Goal: Task Accomplishment & Management: Complete application form

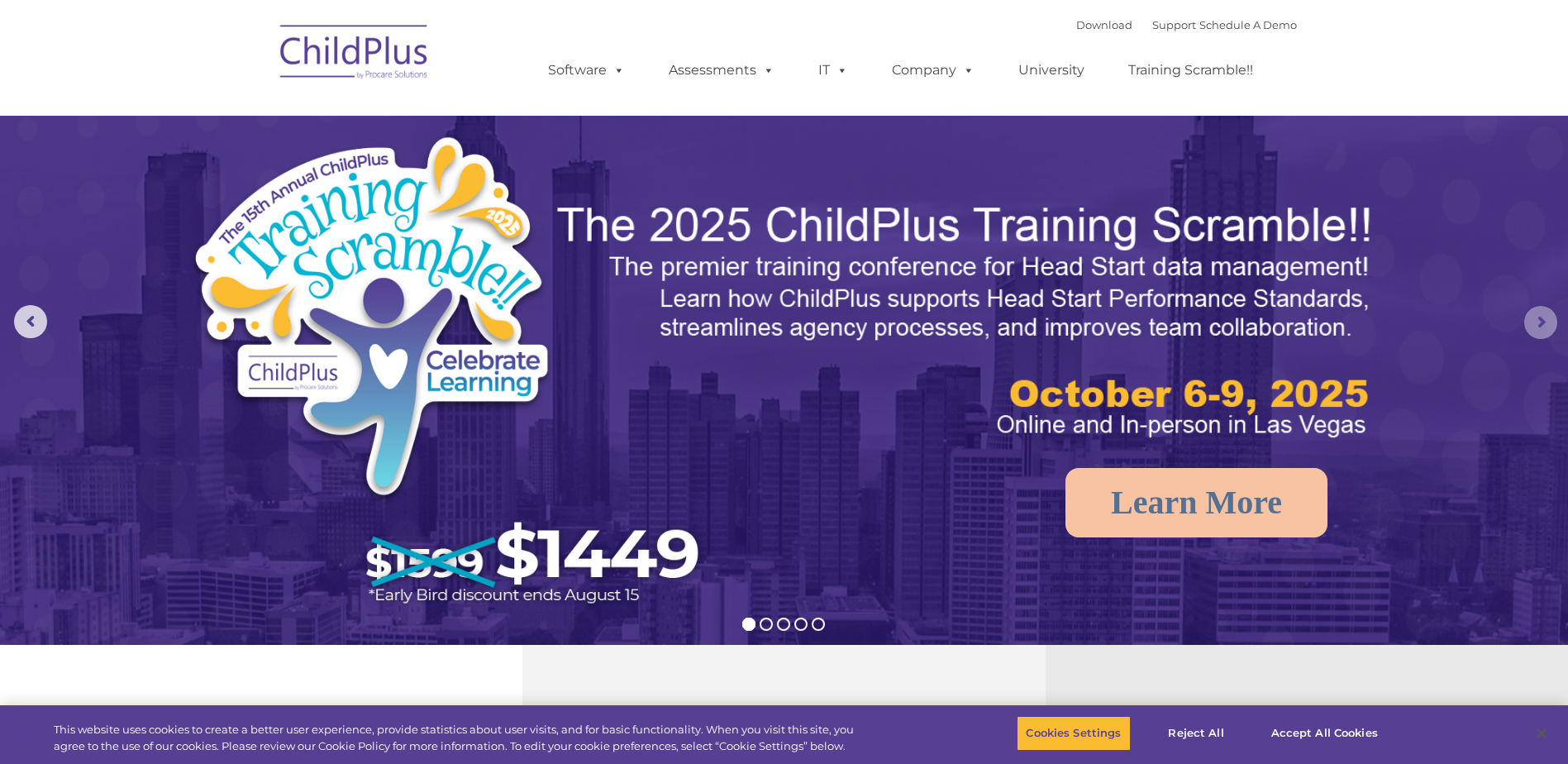
click at [1542, 326] on rs-arrow at bounding box center [1541, 323] width 33 height 33
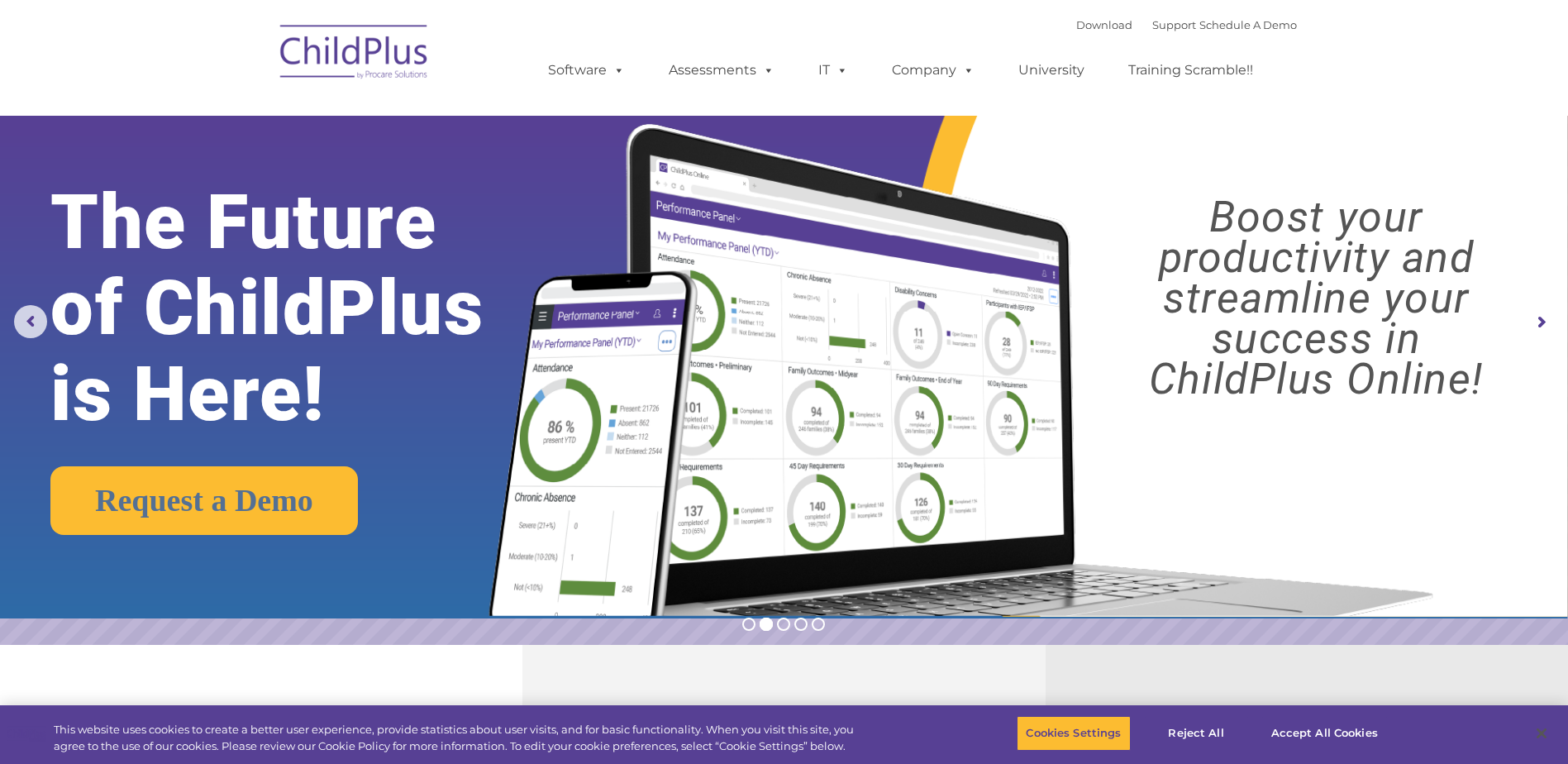
select select "MEDIUM"
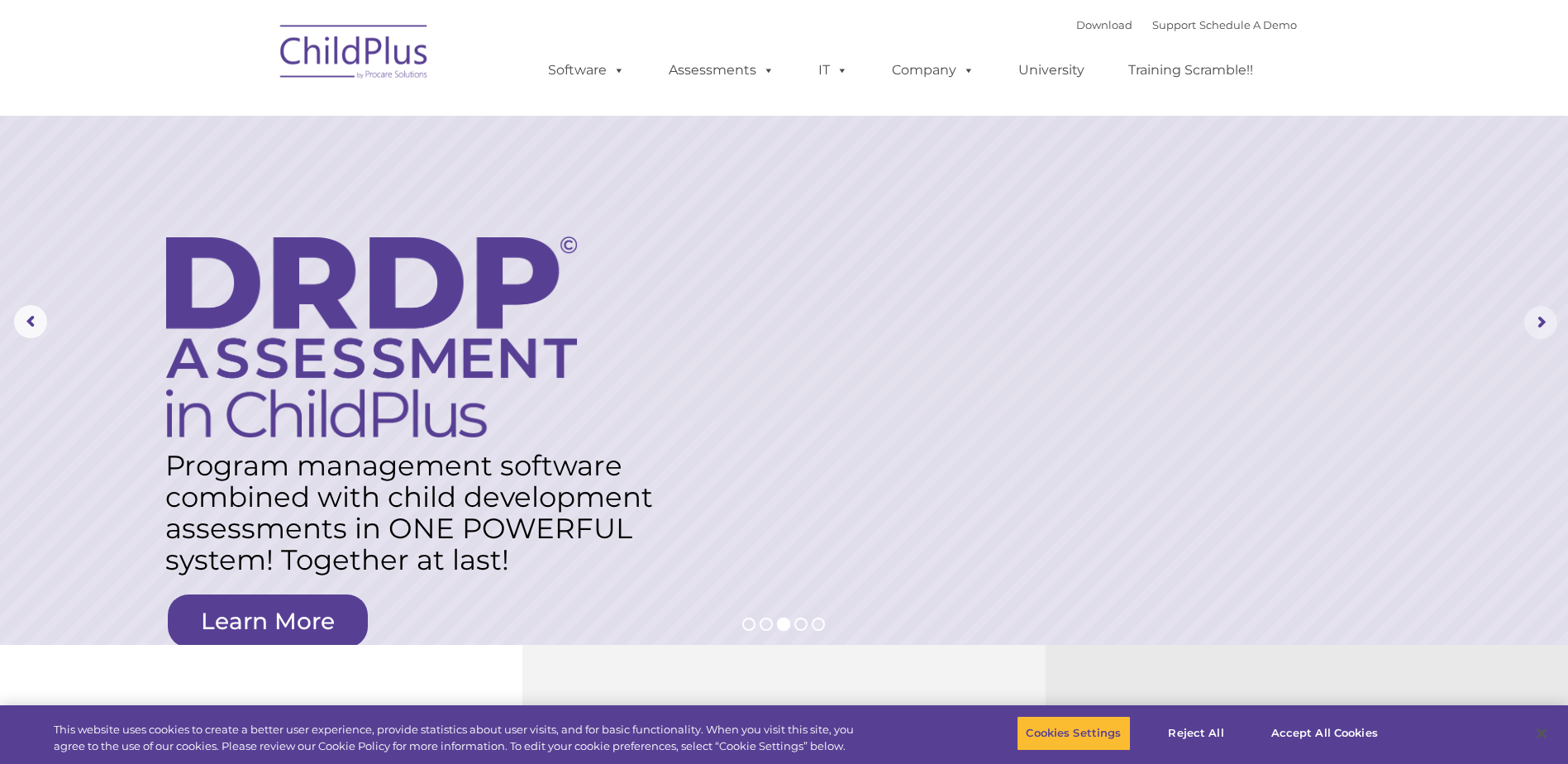
click at [1543, 327] on rs-arrow at bounding box center [1541, 323] width 33 height 33
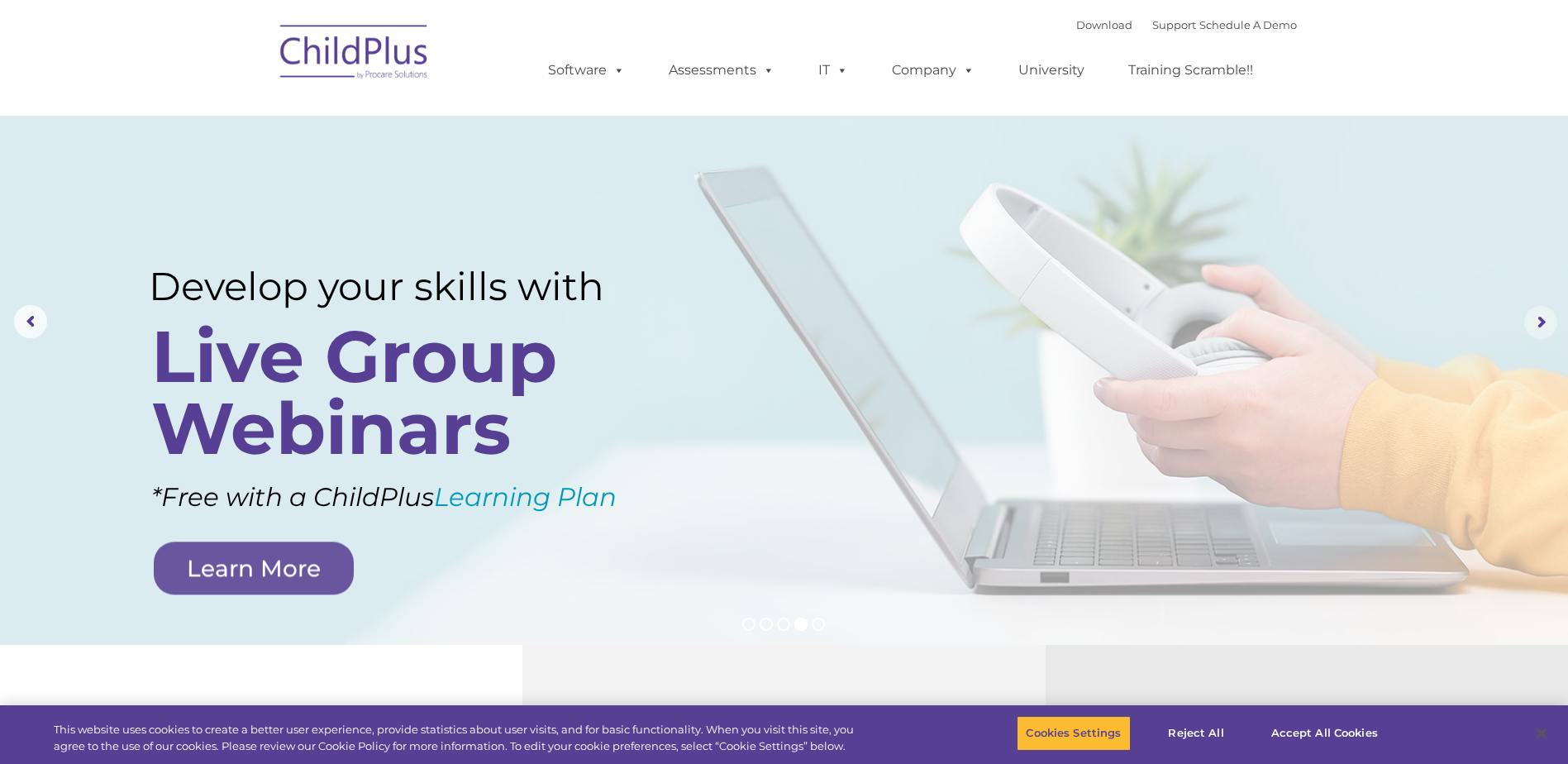
click at [1544, 325] on rs-arrow at bounding box center [1541, 323] width 33 height 33
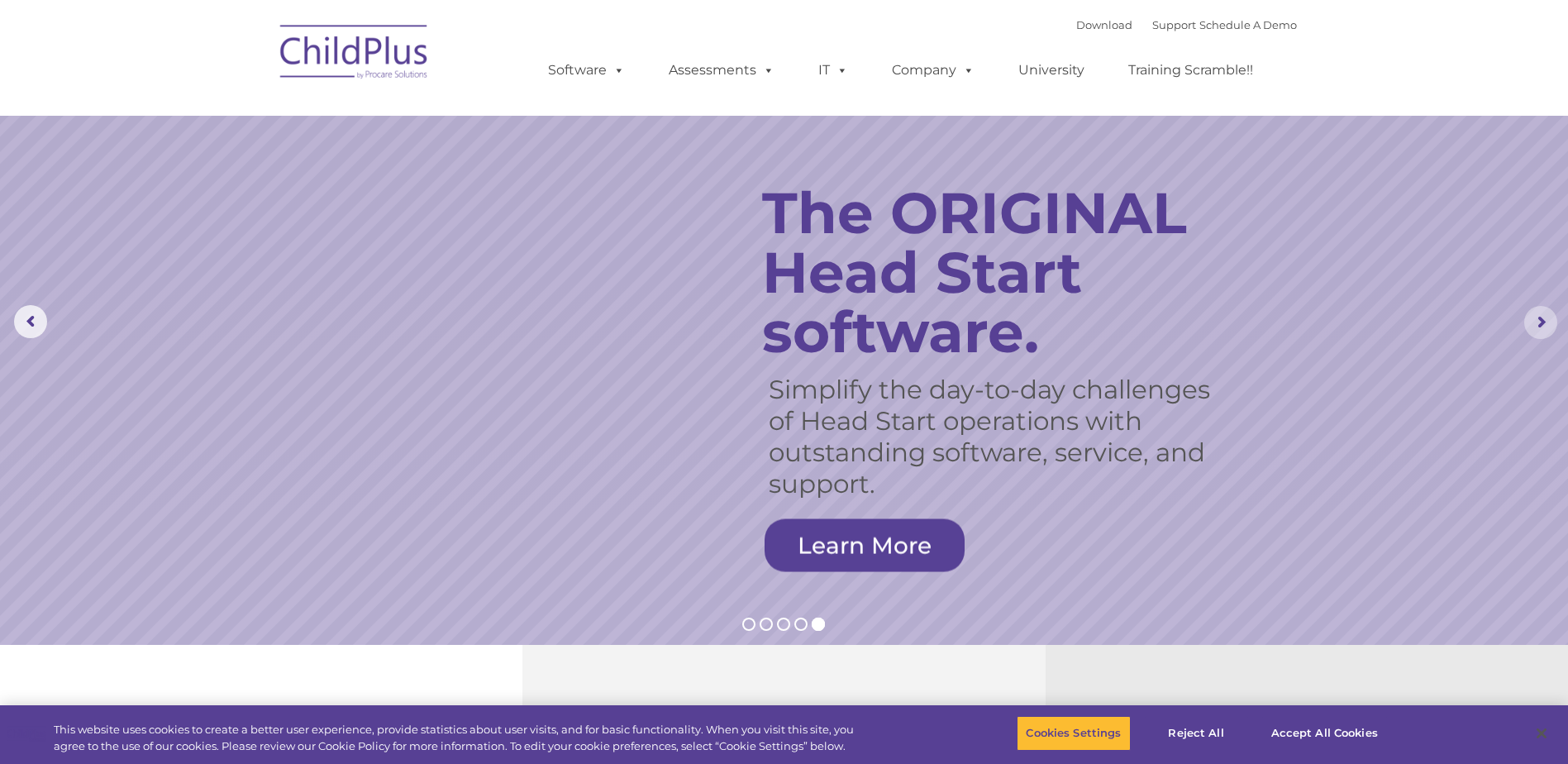
click at [1544, 325] on rs-arrow at bounding box center [1541, 323] width 33 height 33
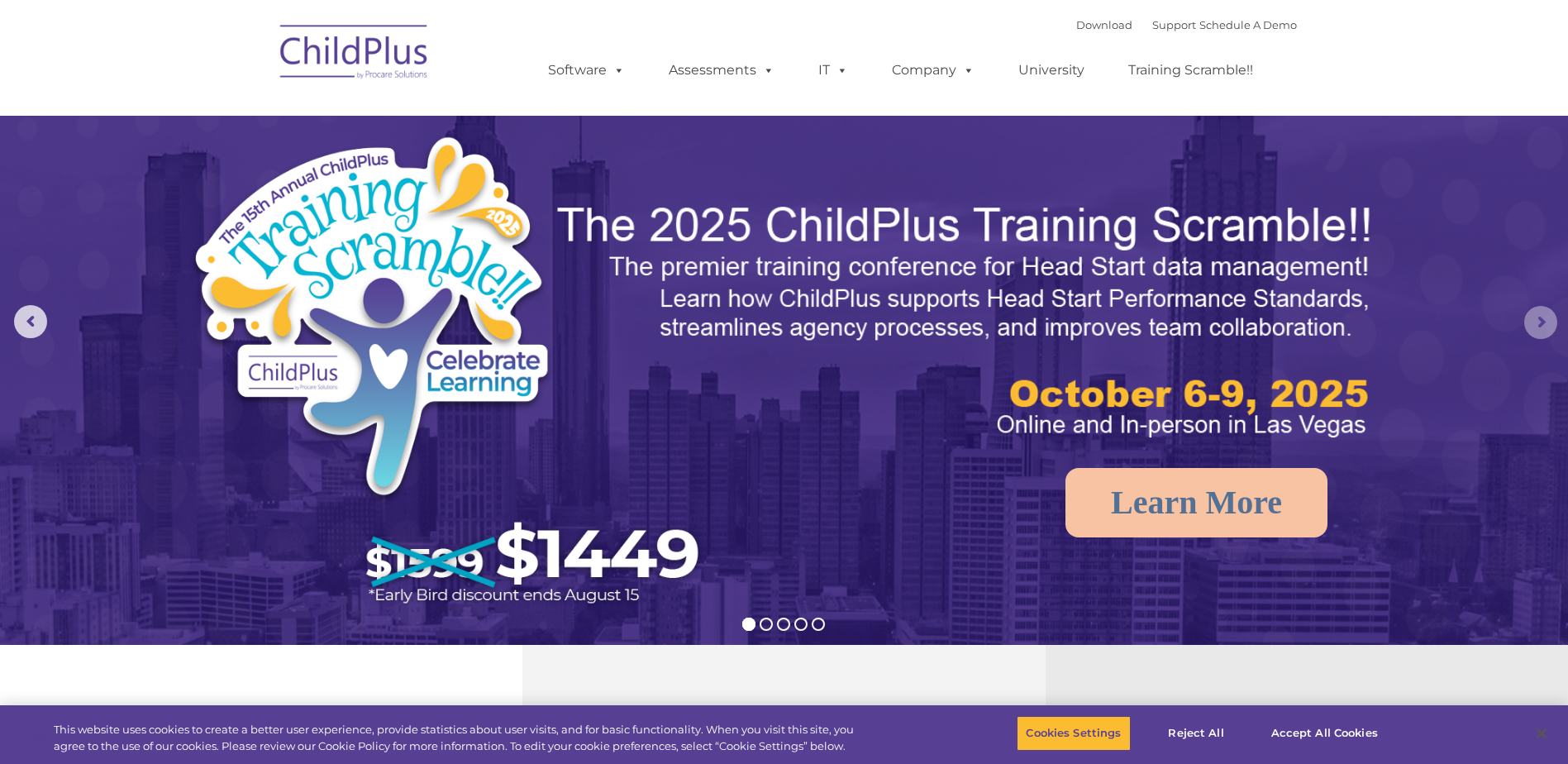
click at [1544, 325] on rs-arrow at bounding box center [1541, 323] width 33 height 33
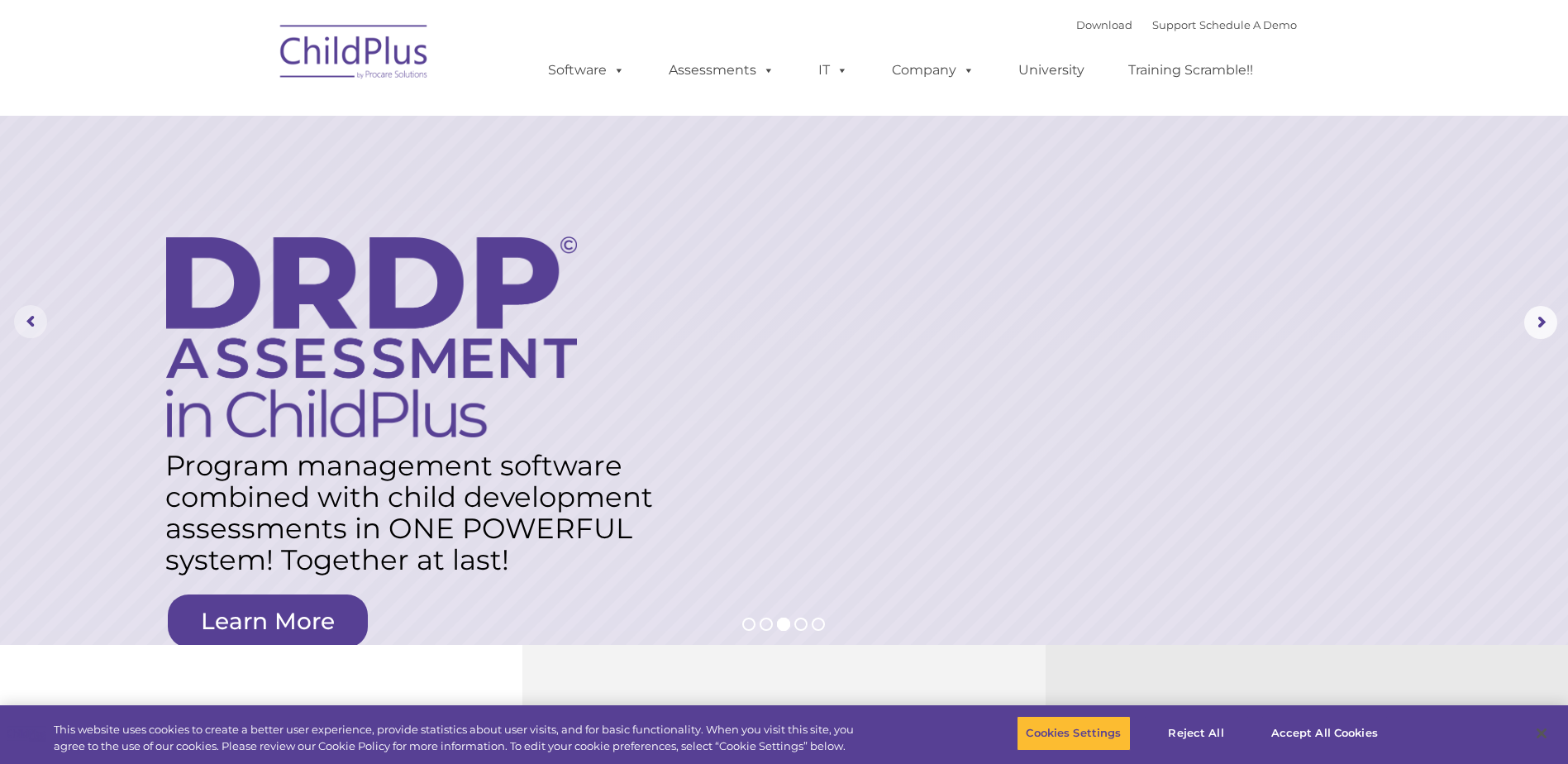
click at [26, 307] on rs-arrow at bounding box center [31, 322] width 33 height 33
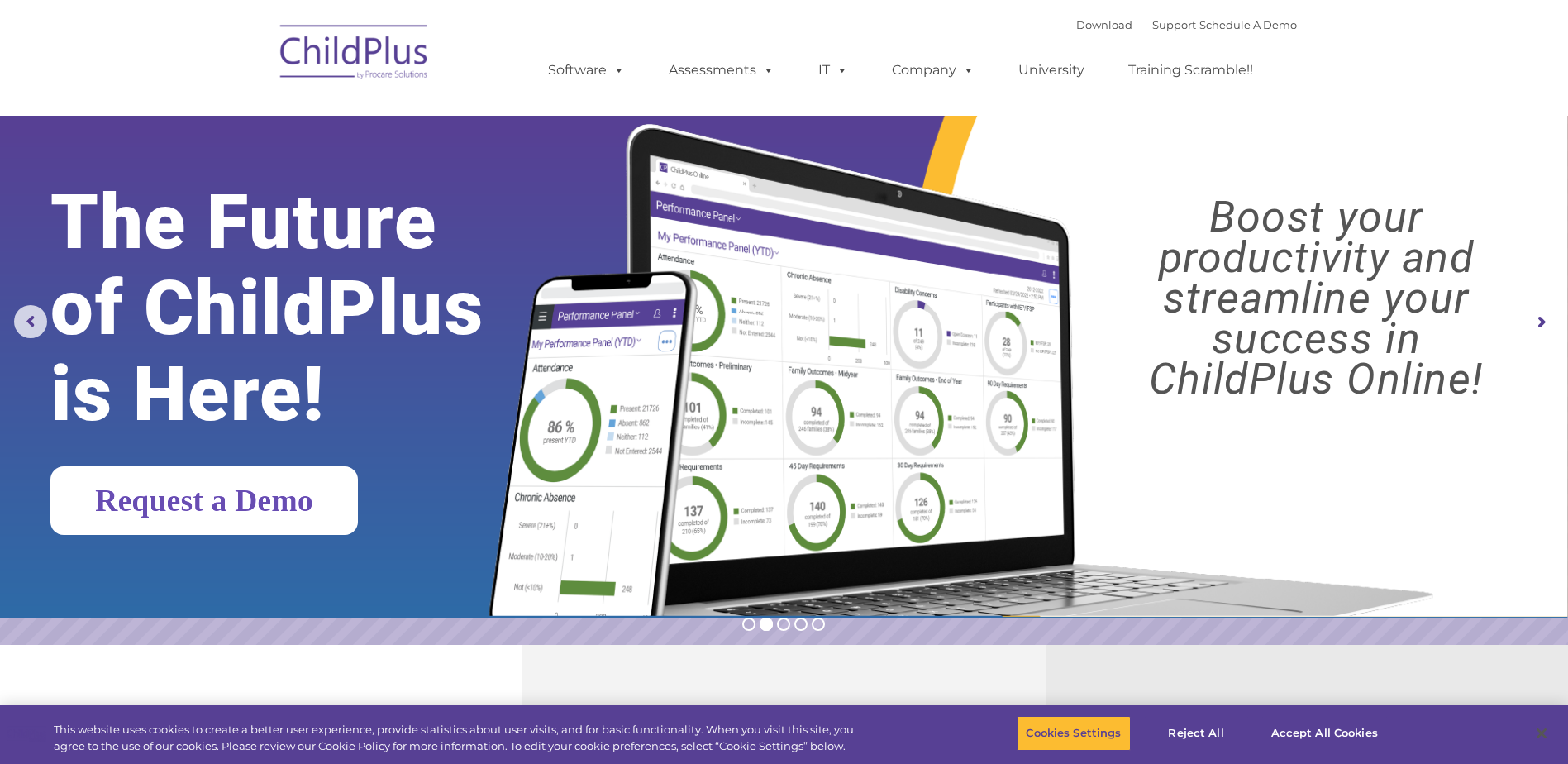
click at [298, 505] on link "Request a Demo" at bounding box center [204, 500] width 307 height 69
